Goal: Information Seeking & Learning: Learn about a topic

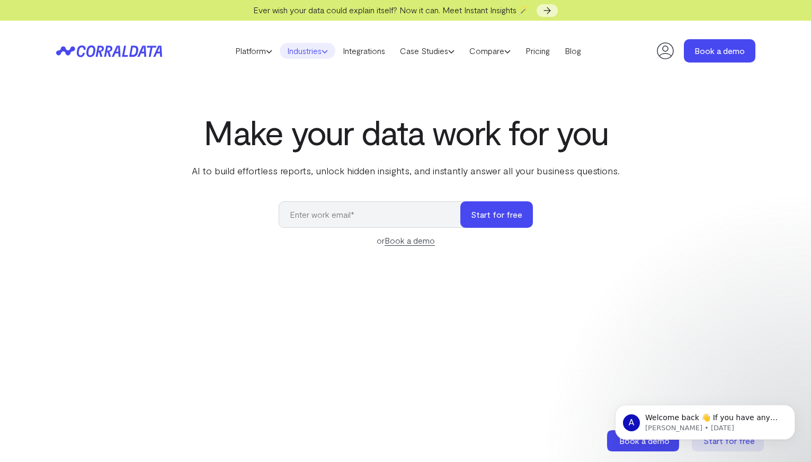
click at [316, 48] on link "Industries" at bounding box center [308, 51] width 56 height 16
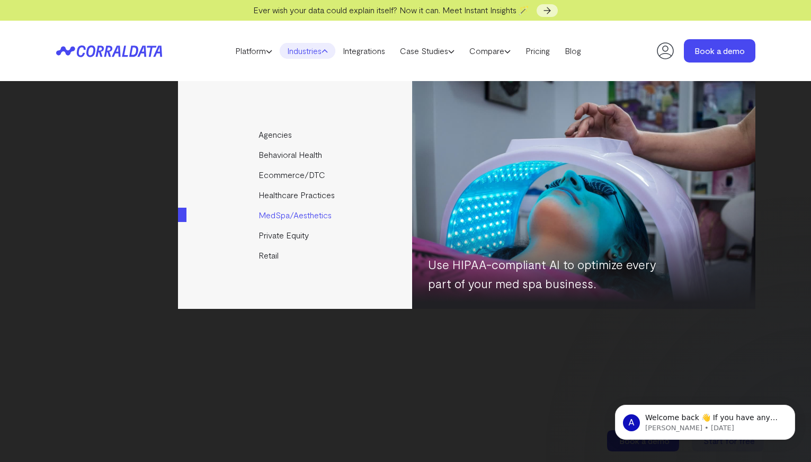
click at [310, 218] on link "MedSpa/Aesthetics" at bounding box center [296, 215] width 236 height 20
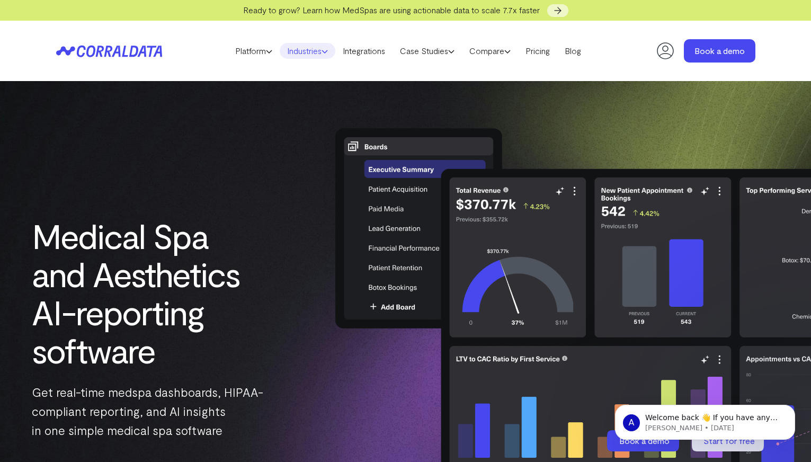
click at [320, 52] on link "Industries" at bounding box center [308, 51] width 56 height 16
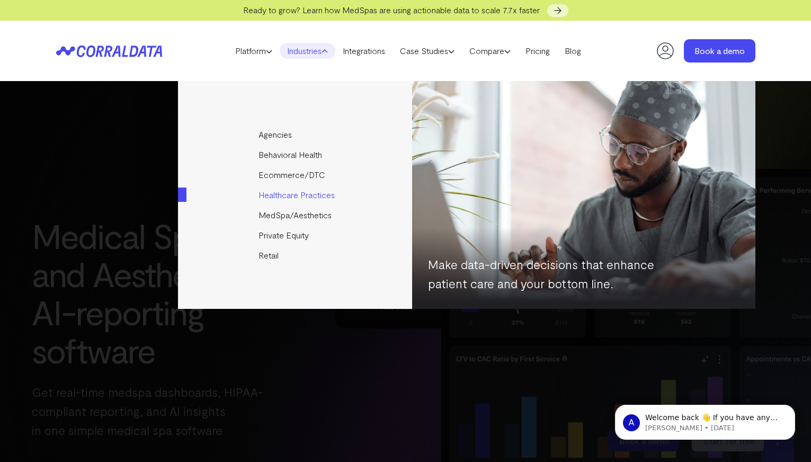
click at [313, 197] on link "Healthcare Practices" at bounding box center [296, 195] width 236 height 20
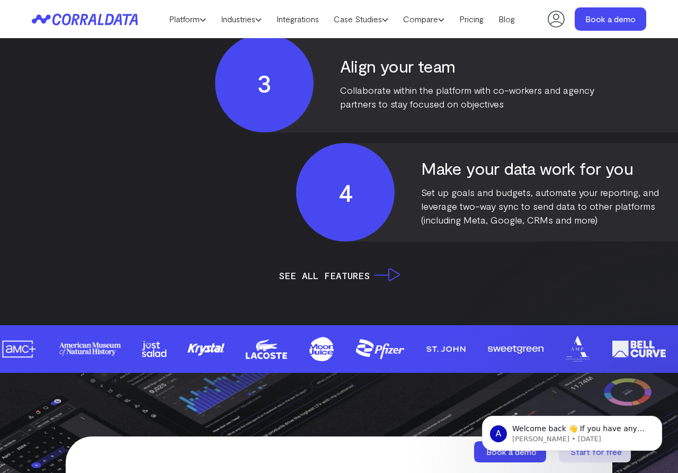
scroll to position [2766, 0]
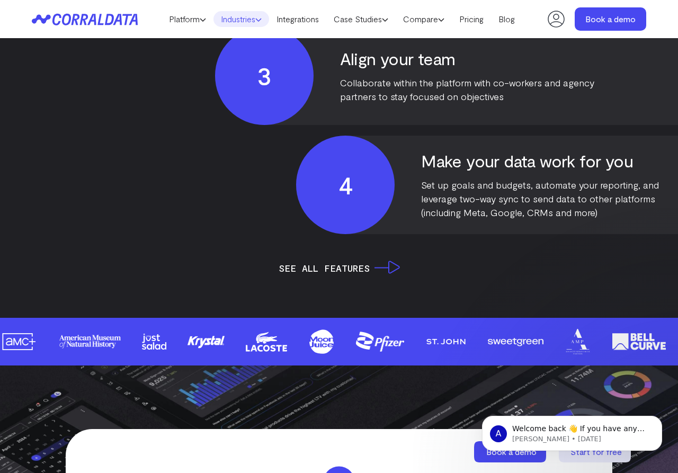
click at [242, 21] on link "Industries" at bounding box center [241, 19] width 56 height 16
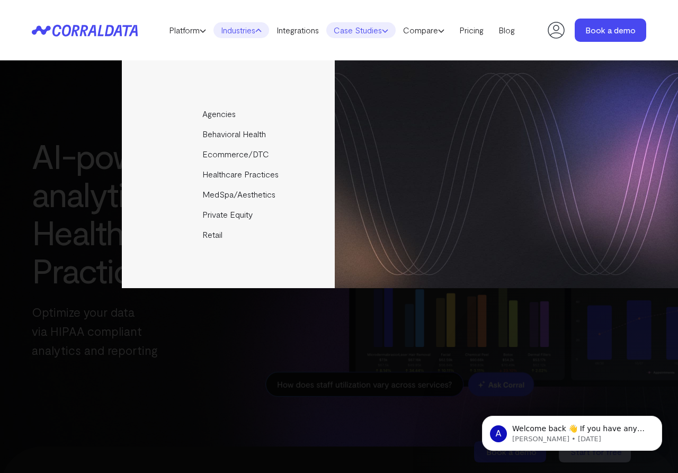
click at [393, 28] on link "Case Studies" at bounding box center [360, 30] width 69 height 16
